Goal: Information Seeking & Learning: Learn about a topic

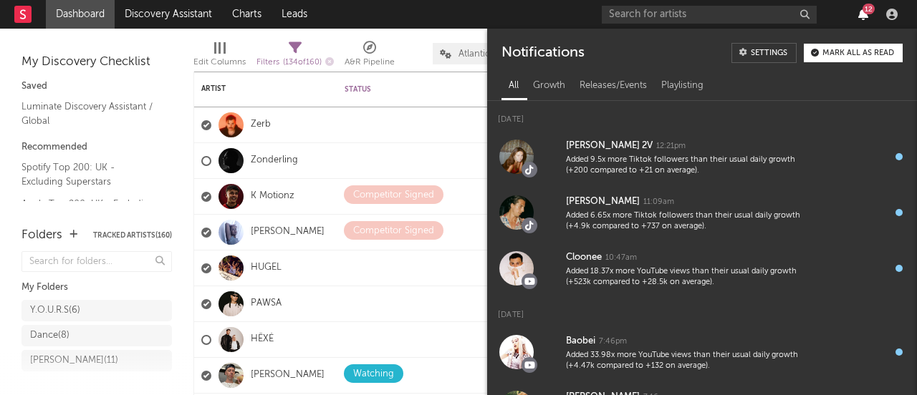
click at [868, 15] on icon "button" at bounding box center [863, 14] width 10 height 11
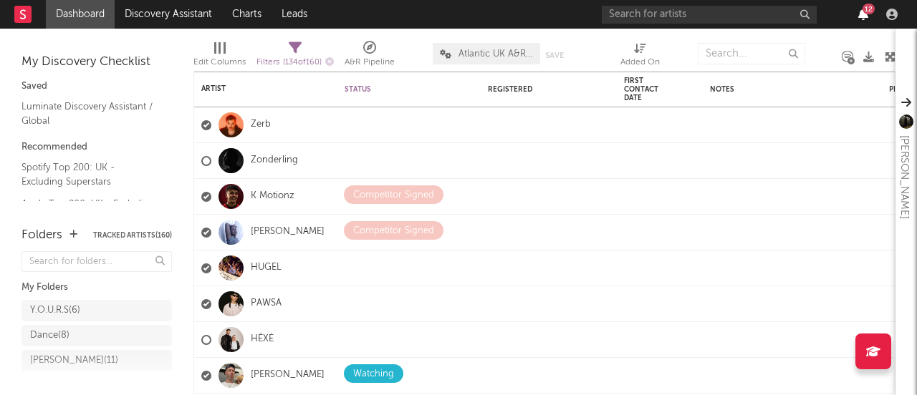
click at [859, 16] on icon "button" at bounding box center [863, 14] width 10 height 11
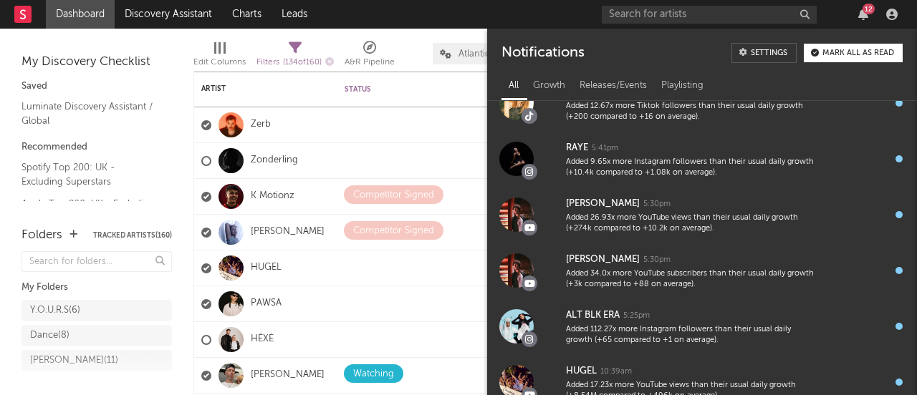
scroll to position [372, 0]
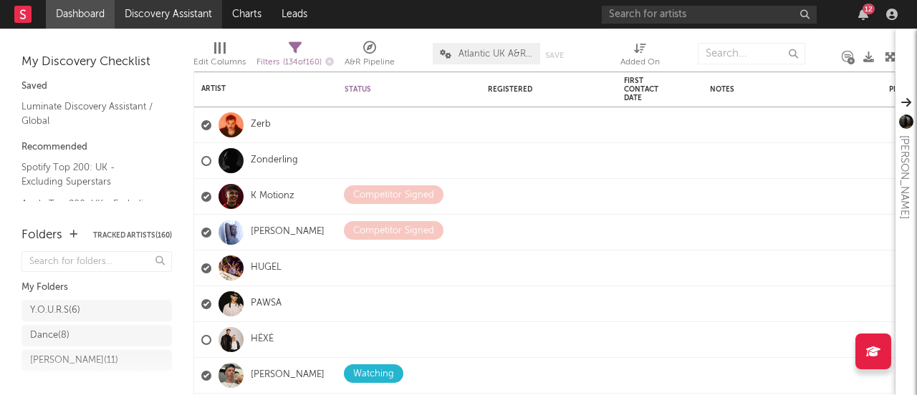
click at [165, 20] on link "Discovery Assistant" at bounding box center [168, 14] width 107 height 29
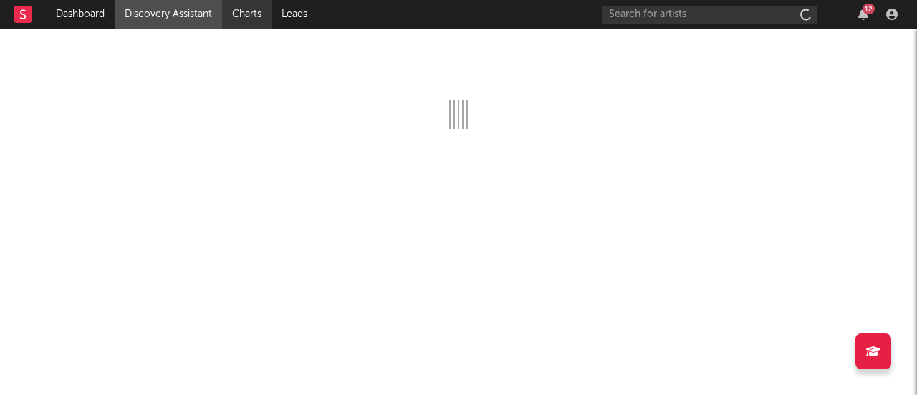
click at [257, 14] on link "Charts" at bounding box center [246, 14] width 49 height 29
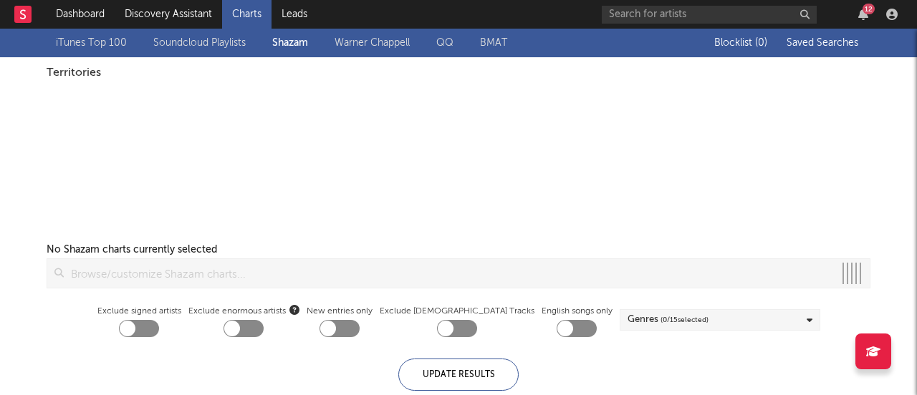
checkbox input "true"
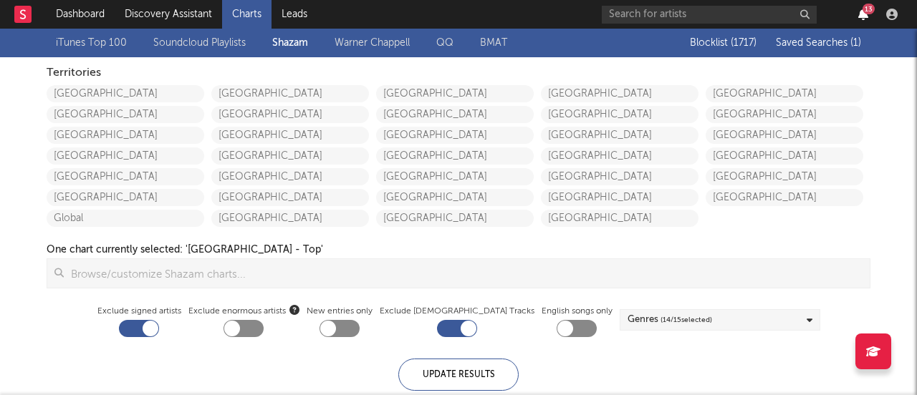
click at [860, 14] on icon "button" at bounding box center [863, 14] width 10 height 11
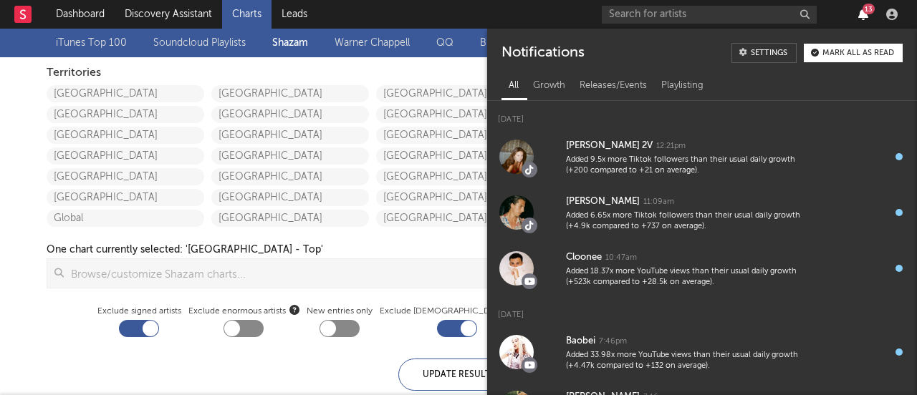
click at [859, 13] on icon "button" at bounding box center [863, 14] width 10 height 11
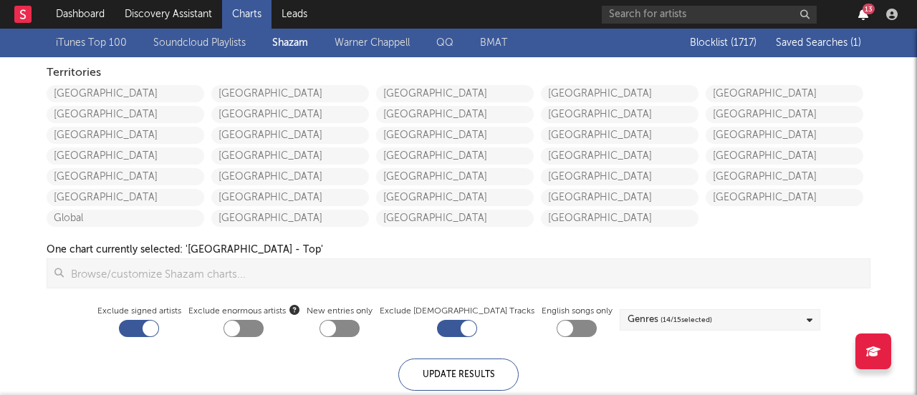
click at [863, 14] on icon "button" at bounding box center [863, 14] width 10 height 11
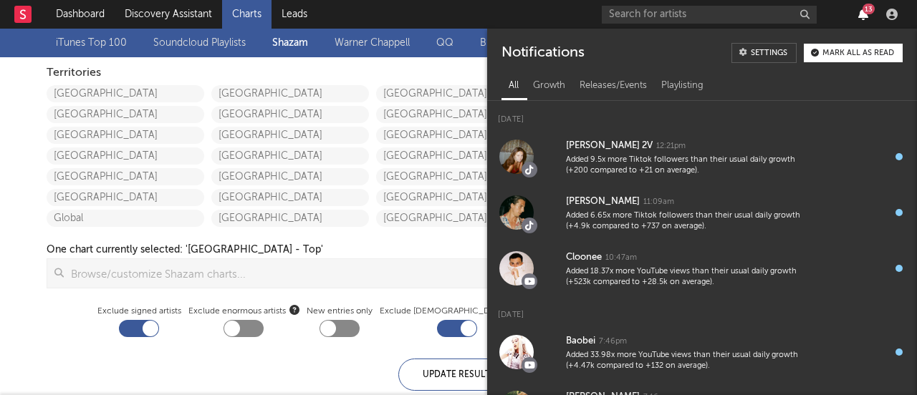
click at [862, 14] on icon "button" at bounding box center [863, 14] width 10 height 11
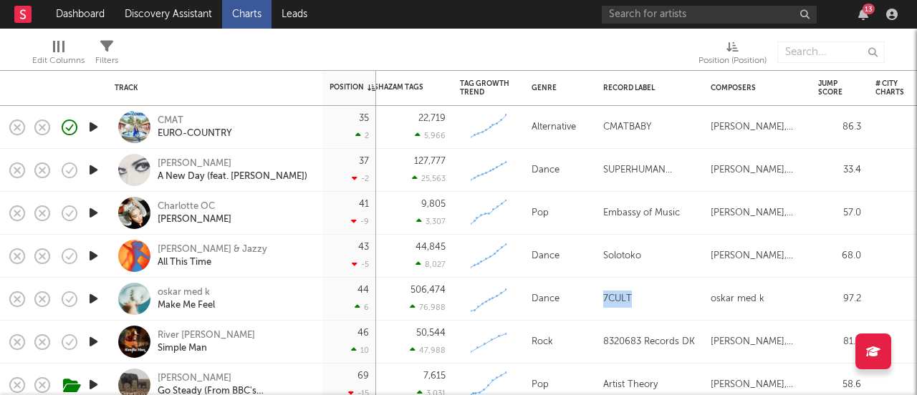
drag, startPoint x: 644, startPoint y: 307, endPoint x: 598, endPoint y: 302, distance: 46.2
click at [598, 302] on div "7CULT" at bounding box center [649, 299] width 107 height 43
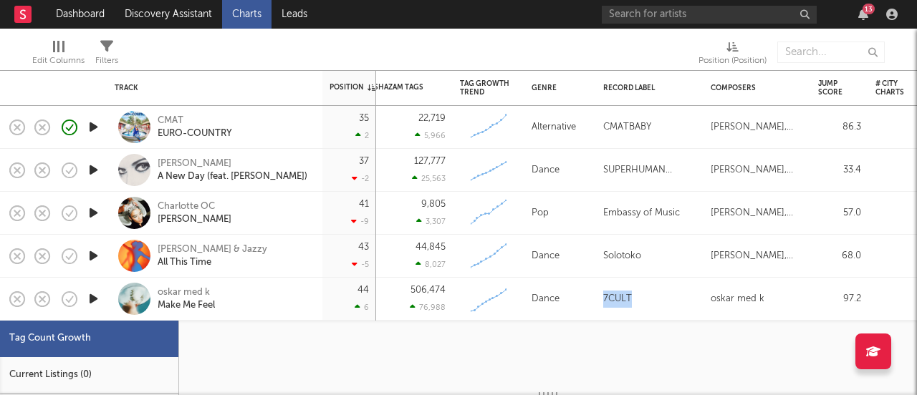
copy div "7CULT"
select select "1w"
click at [863, 10] on div "13" at bounding box center [869, 9] width 12 height 11
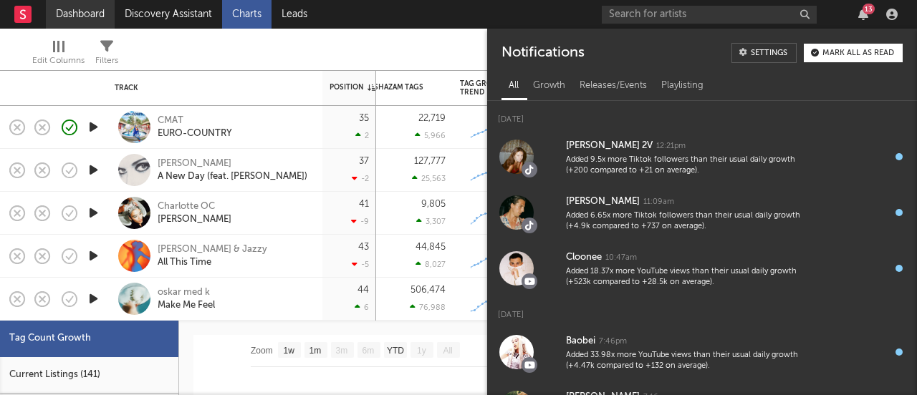
click at [59, 17] on link "Dashboard" at bounding box center [80, 14] width 69 height 29
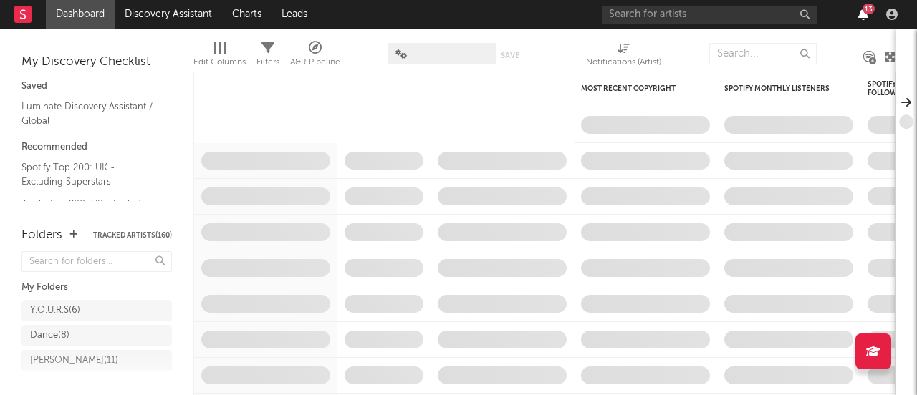
click at [865, 16] on icon "button" at bounding box center [863, 14] width 10 height 11
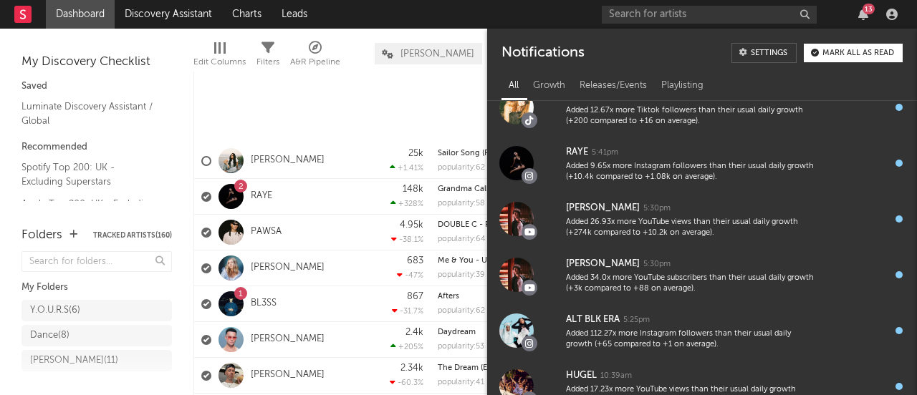
scroll to position [509, 0]
